Goal: Information Seeking & Learning: Learn about a topic

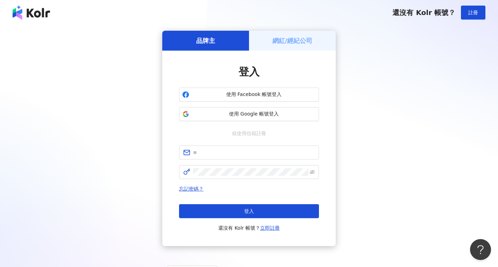
click at [287, 40] on h5 "網紅/經紀公司" at bounding box center [292, 40] width 40 height 9
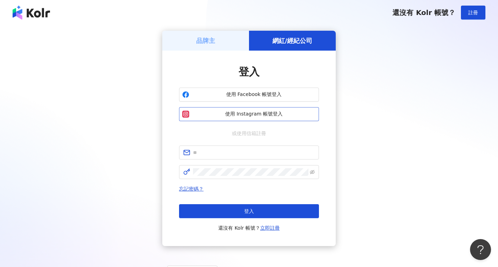
click at [258, 115] on span "使用 Instagram 帳號登入" at bounding box center [254, 114] width 124 height 7
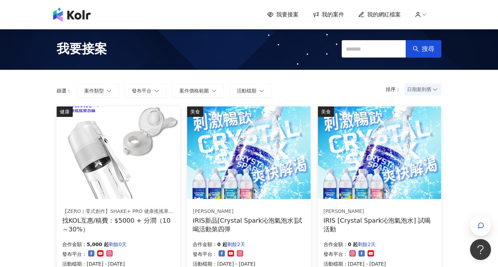
click at [379, 17] on span "我的網紅檔案" at bounding box center [384, 15] width 34 height 8
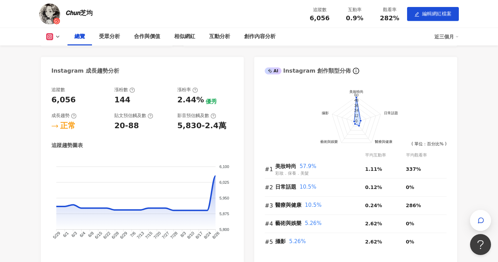
scroll to position [245, 0]
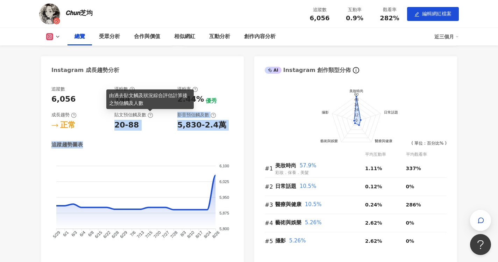
drag, startPoint x: 148, startPoint y: 116, endPoint x: 152, endPoint y: 140, distance: 24.7
click at [152, 140] on div "追蹤數 6,056 漲粉數 144 漲粉率 2.44% 優秀 成長趨勢 正常 貼文預估觸及數 20-88 影音預估觸及數 5,830-2.4萬 追蹤趨勢圖表 …" at bounding box center [142, 170] width 182 height 169
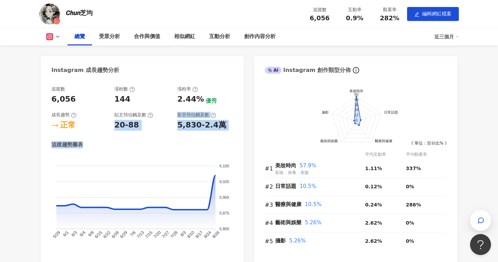
click at [152, 140] on div "追蹤數 6,056 漲粉數 144 漲粉率 2.44% 優秀 成長趨勢 正常 貼文預估觸及數 20-88 影音預估觸及數 5,830-2.4萬 追蹤趨勢圖表 …" at bounding box center [142, 170] width 182 height 169
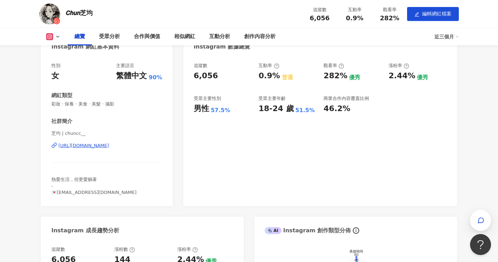
scroll to position [0, 0]
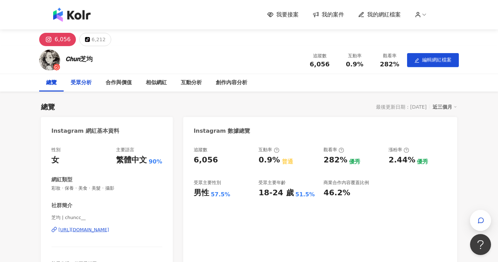
click at [89, 81] on div "受眾分析" at bounding box center [81, 83] width 21 height 8
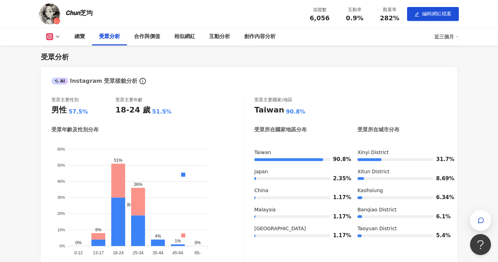
scroll to position [500, 0]
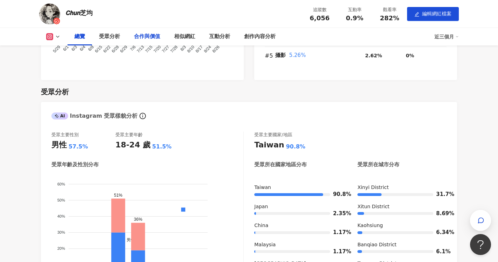
click at [153, 40] on div "合作與價值" at bounding box center [147, 37] width 26 height 8
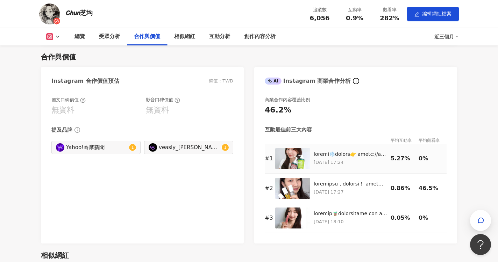
click at [426, 147] on td "0%" at bounding box center [432, 159] width 28 height 30
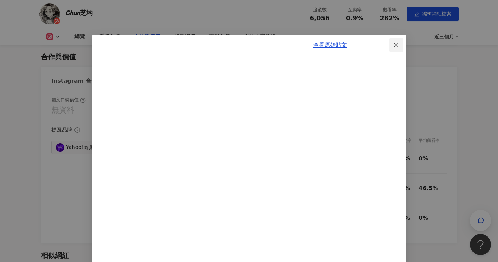
click at [394, 41] on button "Close" at bounding box center [396, 45] width 14 height 14
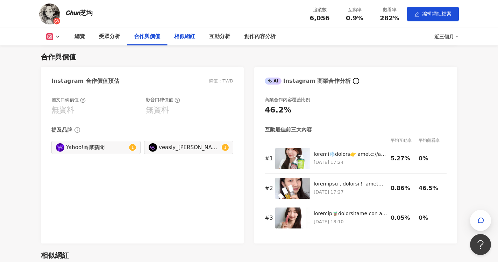
click at [189, 38] on div "相似網紅" at bounding box center [184, 37] width 21 height 8
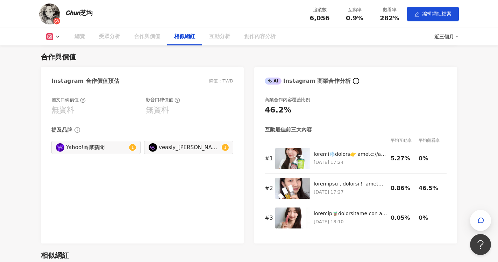
scroll to position [893, 0]
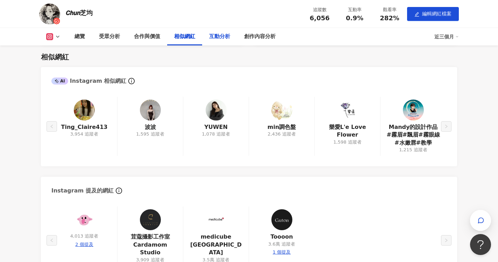
click at [229, 36] on div "互動分析" at bounding box center [219, 37] width 21 height 8
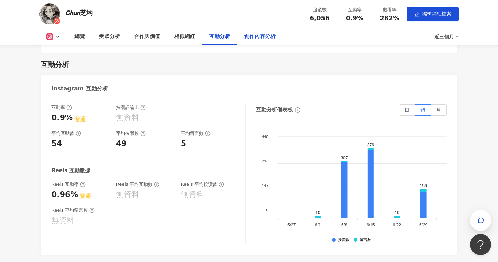
click at [272, 36] on div "創作內容分析" at bounding box center [259, 37] width 31 height 8
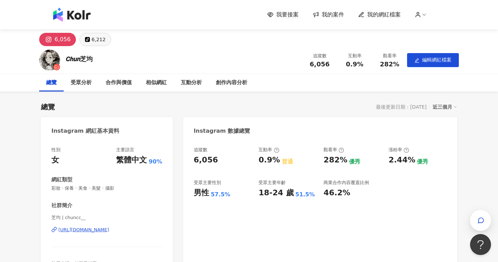
click at [98, 36] on div "6,212" at bounding box center [99, 40] width 14 height 10
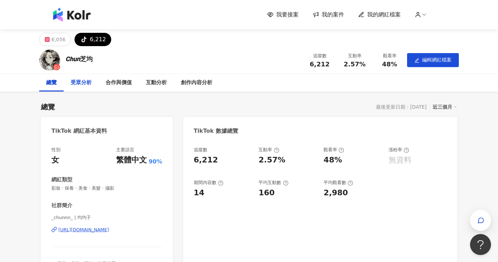
click at [80, 84] on div "受眾分析" at bounding box center [81, 83] width 21 height 8
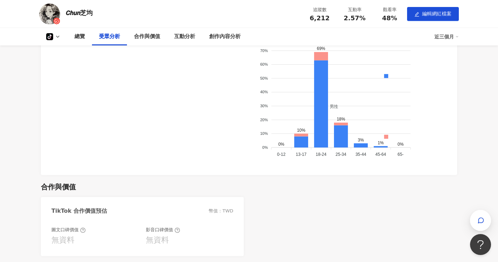
scroll to position [642, 0]
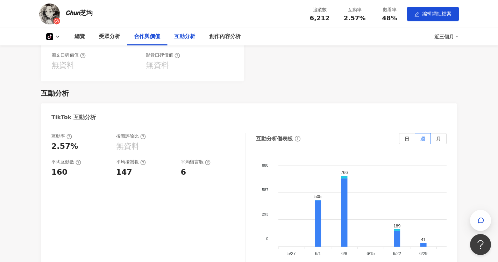
click at [191, 36] on div "互動分析" at bounding box center [184, 37] width 21 height 8
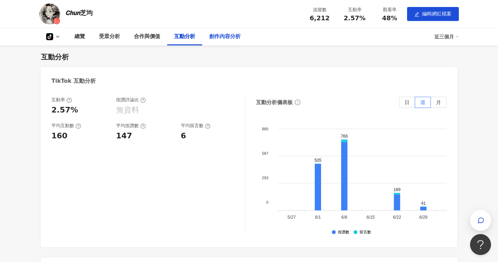
click at [230, 43] on div "創作內容分析" at bounding box center [224, 36] width 45 height 17
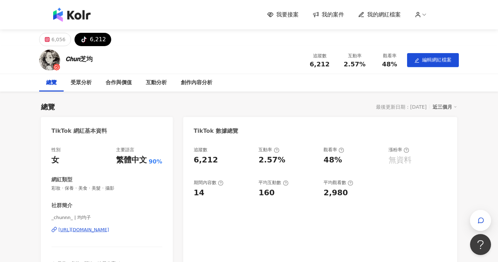
click at [89, 16] on img at bounding box center [71, 15] width 37 height 14
